Goal: Transaction & Acquisition: Register for event/course

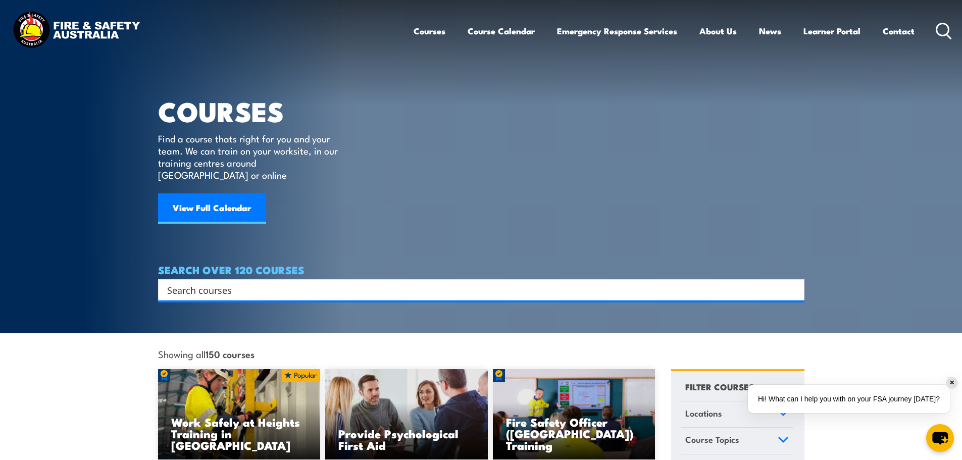
click at [282, 282] on input "Search input" at bounding box center [474, 289] width 615 height 15
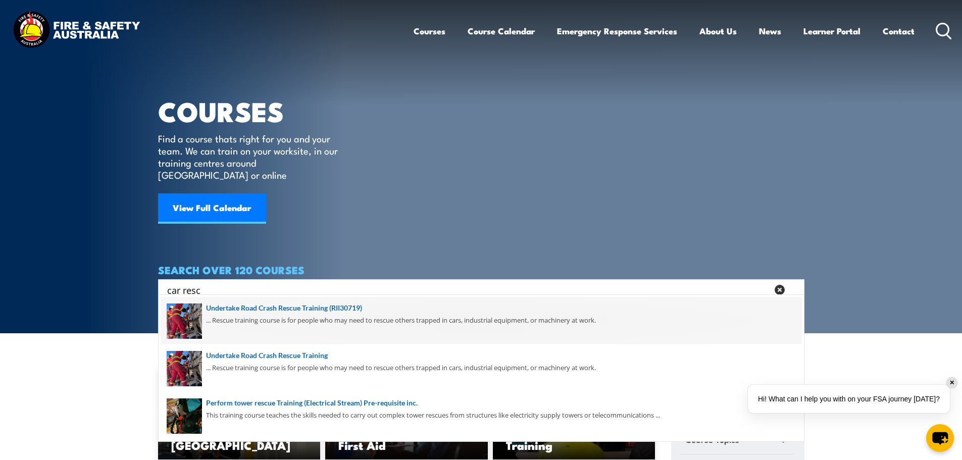
type input "car resc"
click at [255, 307] on span at bounding box center [481, 320] width 640 height 47
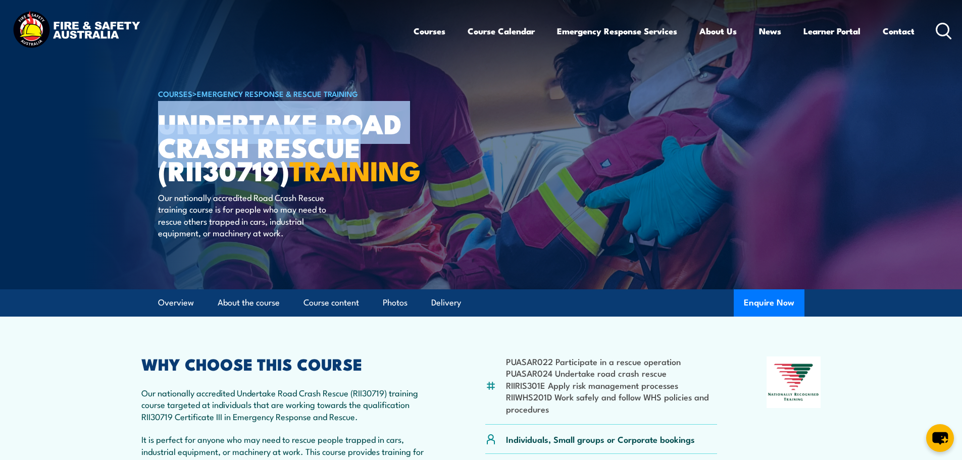
drag, startPoint x: 160, startPoint y: 121, endPoint x: 359, endPoint y: 156, distance: 201.9
click at [359, 156] on h1 "Undertake Road Crash Rescue (RII30719) TRAINING" at bounding box center [282, 146] width 249 height 71
copy h1 "Undertake Road Crash Rescue"
